Goal: Task Accomplishment & Management: Manage account settings

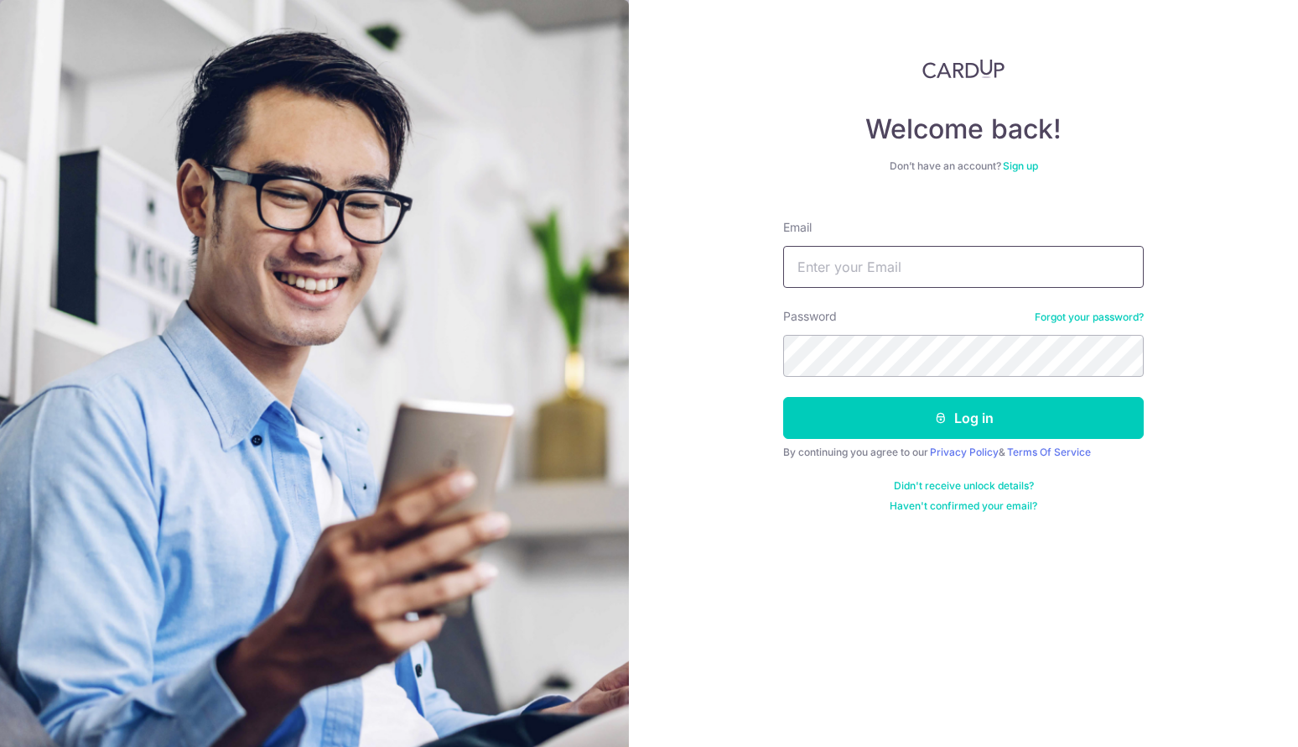
click at [891, 263] on input "Email" at bounding box center [963, 267] width 361 height 42
type input "[EMAIL_ADDRESS][DOMAIN_NAME]"
click at [783, 397] on button "Log in" at bounding box center [963, 418] width 361 height 42
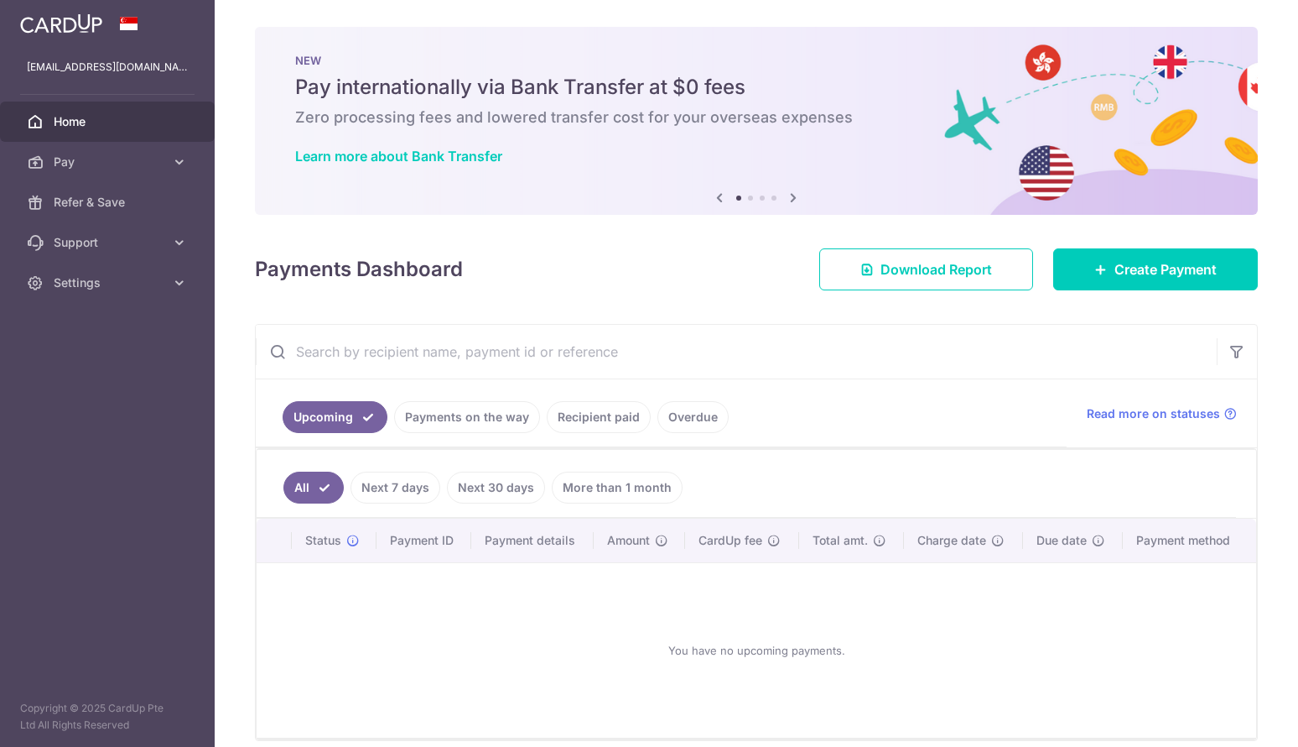
click at [460, 421] on link "Payments on the way" at bounding box center [467, 417] width 146 height 32
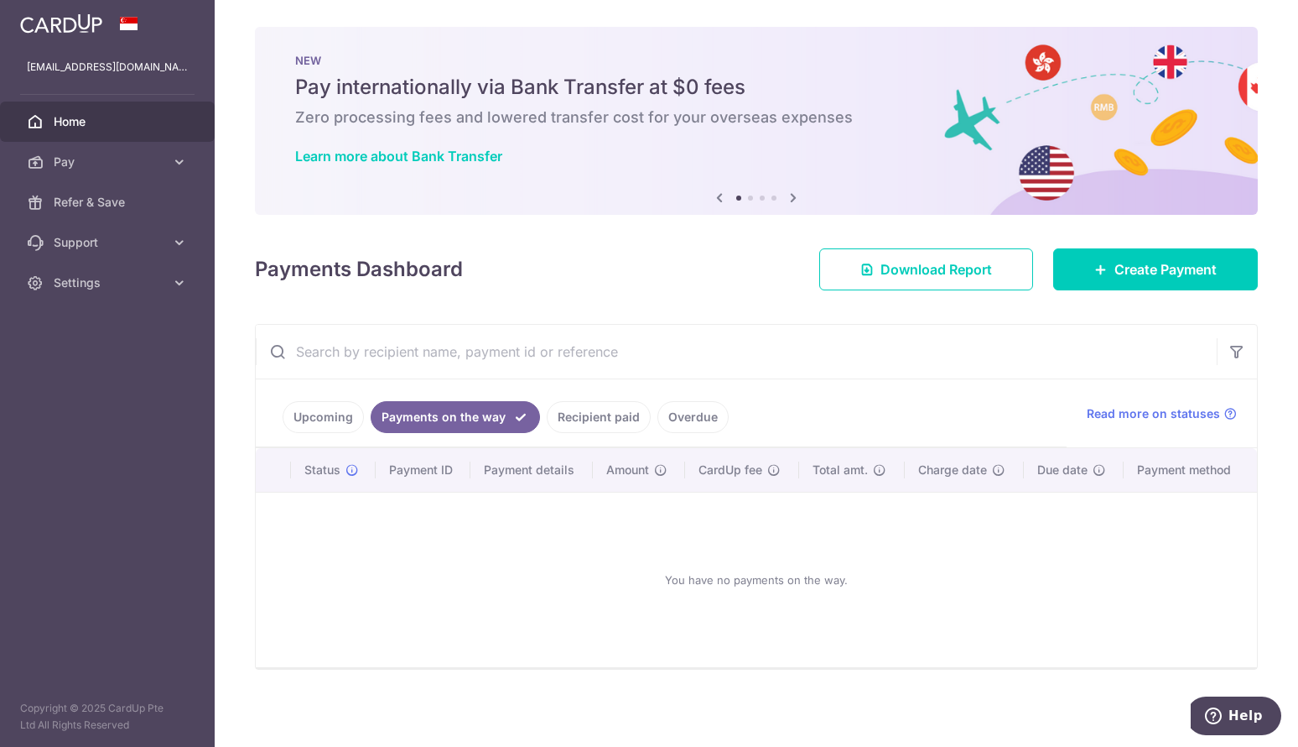
click at [590, 423] on link "Recipient paid" at bounding box center [599, 417] width 104 height 32
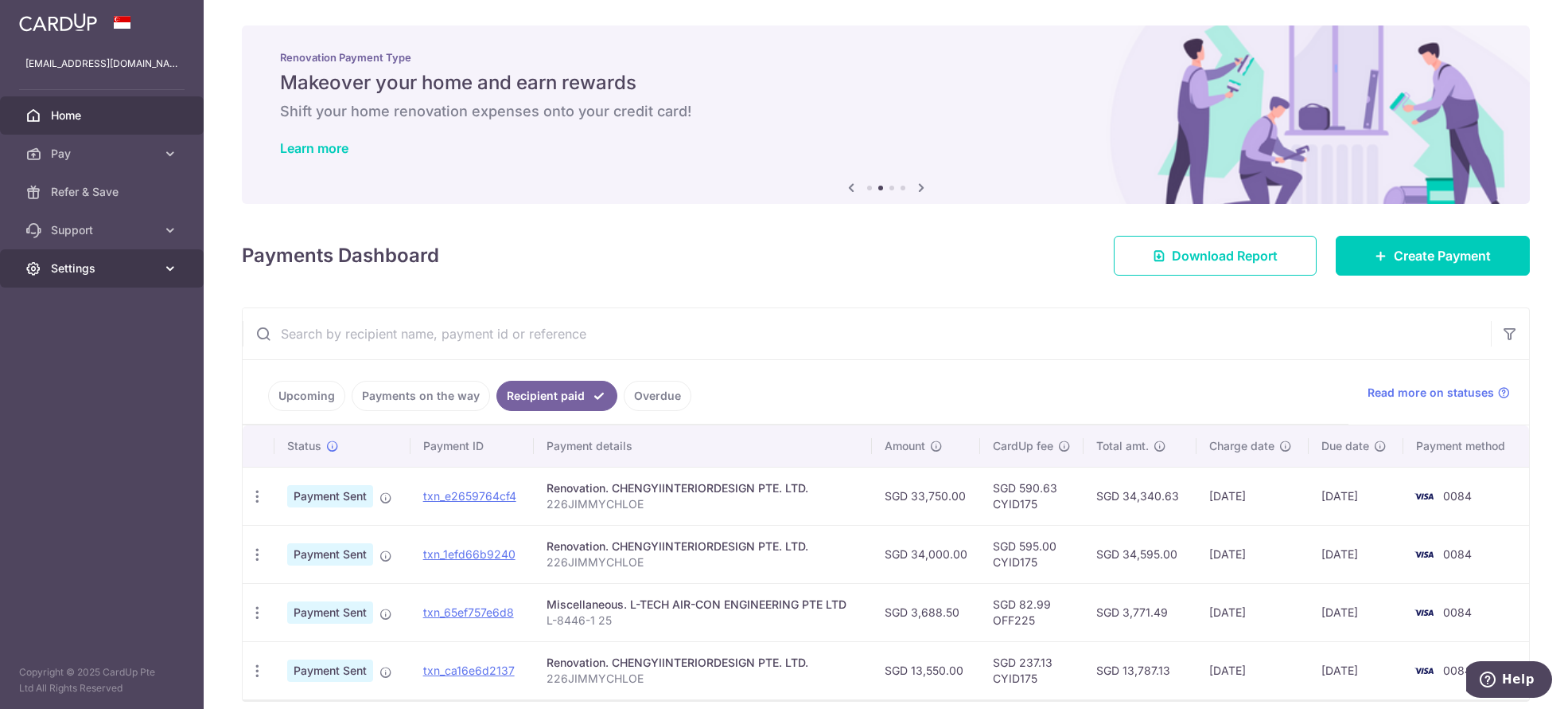
click at [111, 263] on span "Settings" at bounding box center [103, 268] width 105 height 16
click at [84, 339] on span "Logout" at bounding box center [103, 345] width 105 height 16
